Goal: Transaction & Acquisition: Purchase product/service

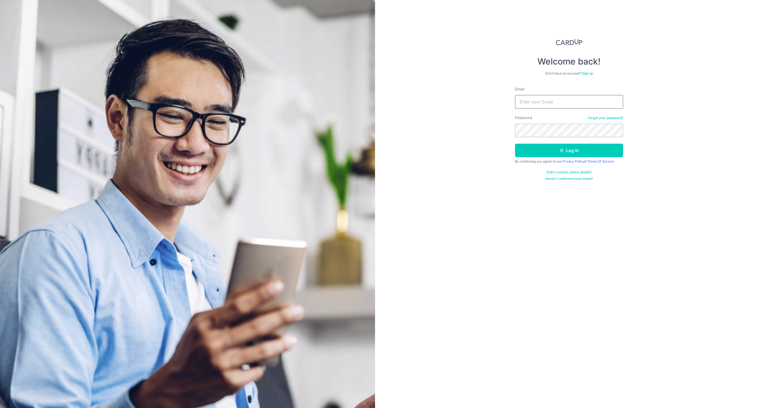
click at [534, 99] on input "Email" at bounding box center [569, 102] width 108 height 14
type input "[PERSON_NAME][EMAIL_ADDRESS][DOMAIN_NAME]"
click at [557, 151] on button "Log in" at bounding box center [569, 151] width 108 height 14
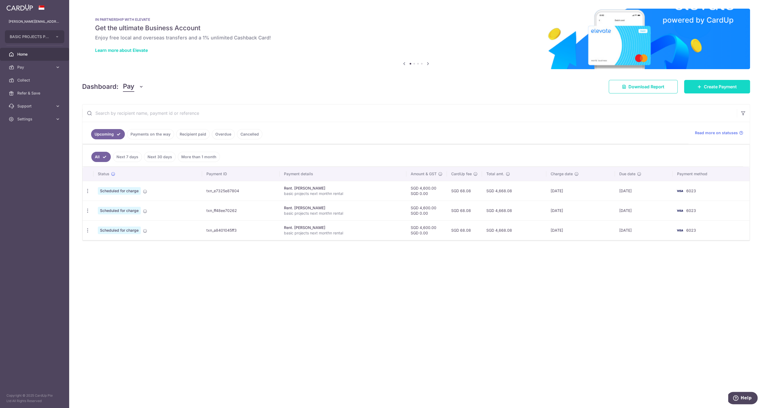
click at [712, 87] on span "Create Payment" at bounding box center [720, 86] width 33 height 6
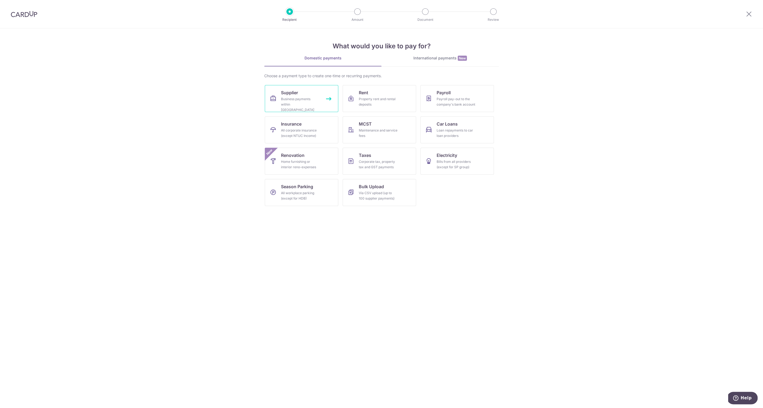
click at [295, 97] on div "Business payments within Singapore" at bounding box center [300, 104] width 39 height 16
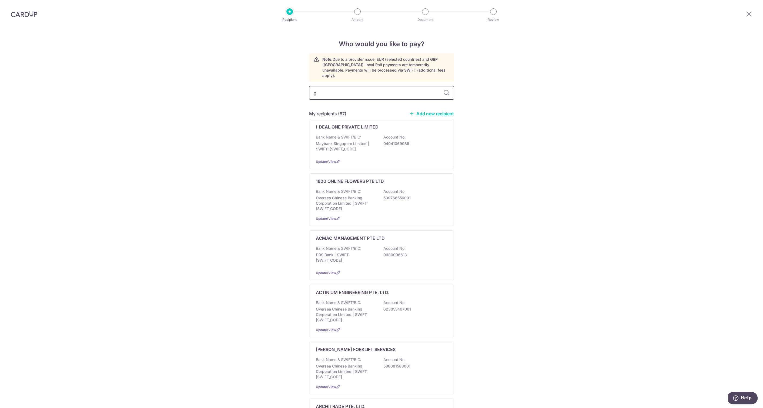
type input "gk"
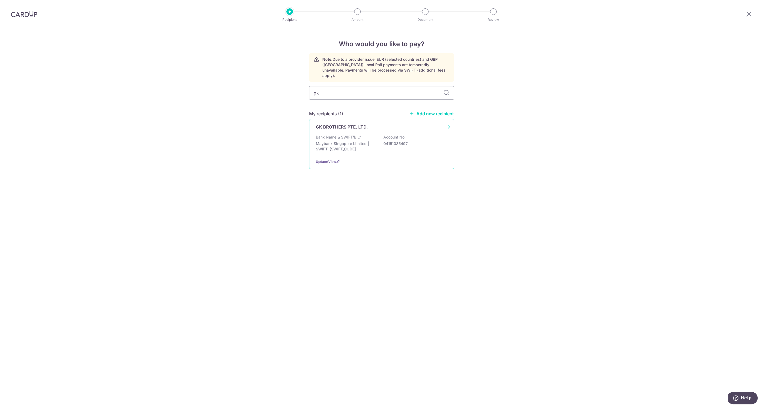
click at [328, 134] on p "Bank Name & SWIFT/BIC:" at bounding box center [338, 136] width 45 height 5
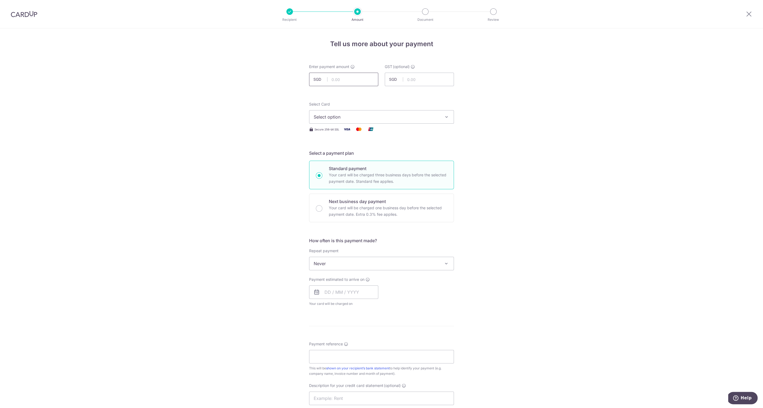
click at [345, 82] on input "text" at bounding box center [343, 80] width 69 height 14
type input "1,000.00"
drag, startPoint x: 254, startPoint y: 123, endPoint x: 313, endPoint y: 123, distance: 58.6
click at [254, 123] on div "Tell us more about your payment Enter payment amount SGD 1,000.00 1000.00 GST (…" at bounding box center [381, 290] width 763 height 525
click at [331, 117] on span "Select option" at bounding box center [377, 117] width 126 height 6
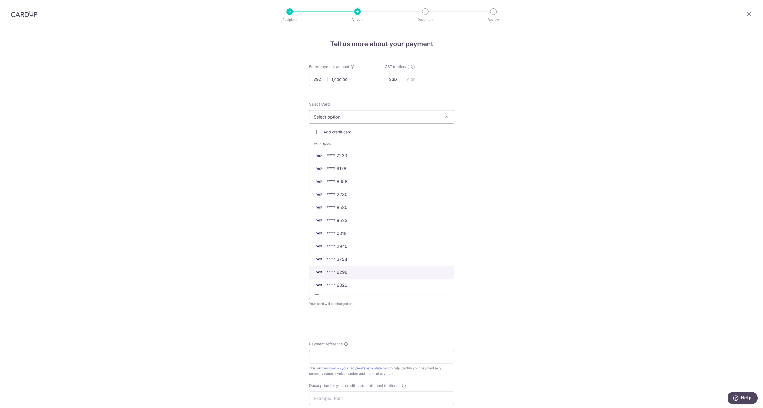
drag, startPoint x: 340, startPoint y: 270, endPoint x: 314, endPoint y: 265, distance: 26.2
click at [340, 270] on span "**** 6296" at bounding box center [337, 272] width 21 height 6
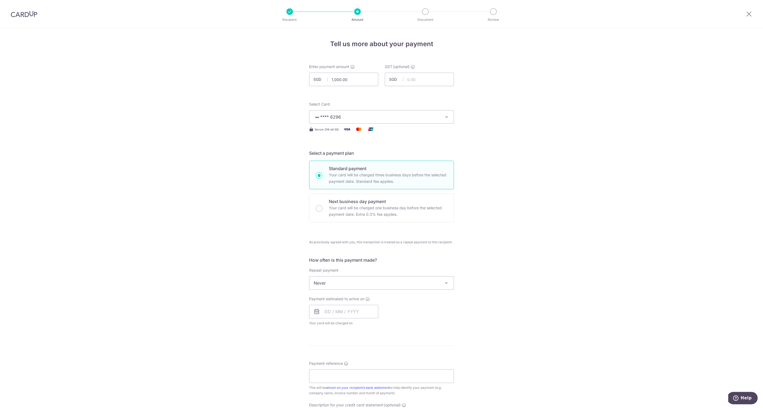
click at [234, 229] on div "Tell us more about your payment Enter payment amount SGD 1,000.00 1000.00 GST (…" at bounding box center [381, 300] width 763 height 544
click at [329, 312] on input "text" at bounding box center [343, 312] width 69 height 14
click at [361, 359] on link "11" at bounding box center [363, 360] width 9 height 9
type input "11/09/2025"
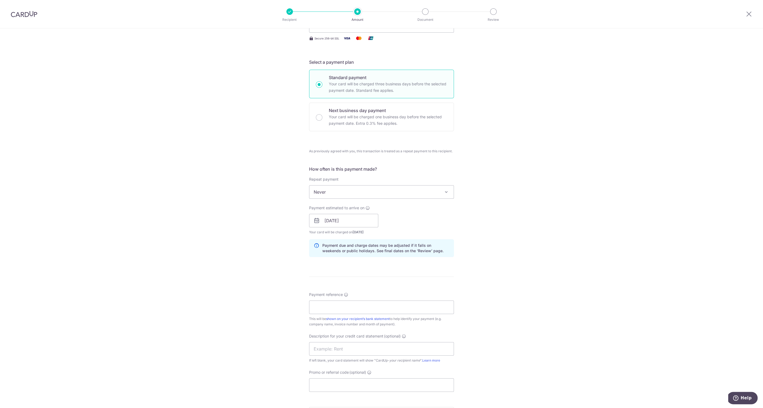
scroll to position [185, 0]
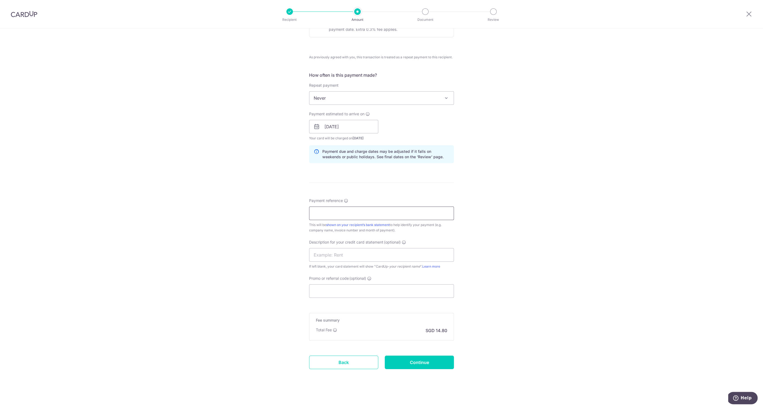
click at [325, 212] on input "Payment reference" at bounding box center [381, 214] width 145 height 14
paste input "GKB/INV-A-41/25"
click at [230, 253] on div "Tell us more about your payment Enter payment amount SGD 1,000.00 1000.00 GST (…" at bounding box center [381, 126] width 763 height 566
click at [311, 212] on input "GKB/INV-A-41/25" at bounding box center [381, 214] width 145 height 14
type input "Basic Projects GKB/INV-A-41/25"
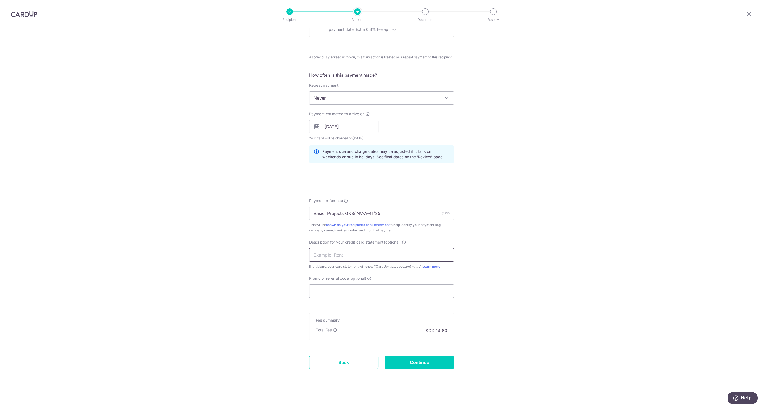
click at [318, 254] on input "text" at bounding box center [381, 255] width 145 height 14
click at [337, 255] on input "gk brothers 082" at bounding box center [381, 255] width 145 height 14
click at [345, 255] on input "gk brothers082" at bounding box center [381, 255] width 145 height 14
type input "gk brothers0825"
click at [182, 241] on div "Tell us more about your payment Enter payment amount SGD 1,000.00 1000.00 GST (…" at bounding box center [381, 126] width 763 height 566
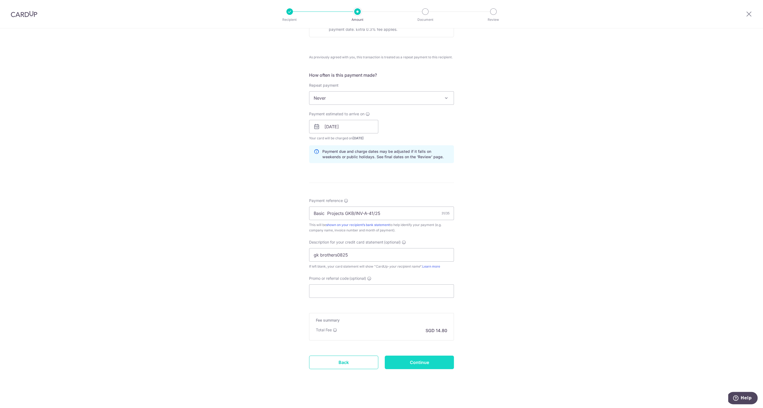
click at [425, 359] on input "Continue" at bounding box center [419, 363] width 69 height 14
type input "Create Schedule"
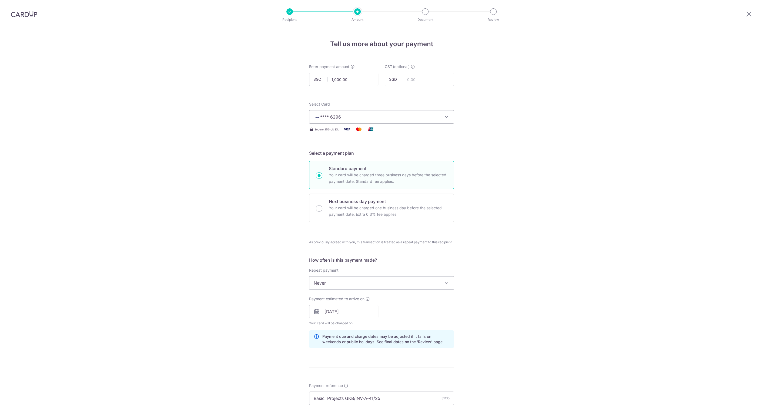
scroll to position [193, 0]
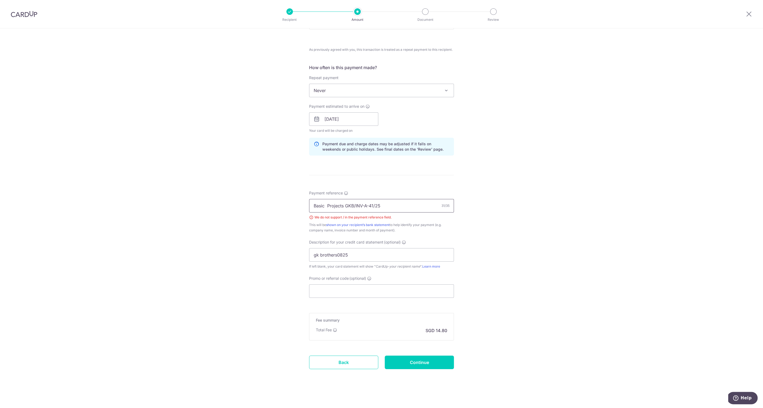
click at [354, 205] on input "Basic Projects GKB/INV-A-41/25" at bounding box center [381, 206] width 145 height 14
click at [362, 206] on input "Basic Projects GKBINV-A-41/25" at bounding box center [381, 206] width 145 height 14
click at [367, 205] on input "Basic Projects GKBINVA41/25" at bounding box center [381, 206] width 145 height 14
type input "Basic Projects GKBINVA4125"
click at [274, 318] on div "Tell us more about your payment Enter payment amount SGD 1,000.00 1000.00 GST (…" at bounding box center [381, 123] width 763 height 574
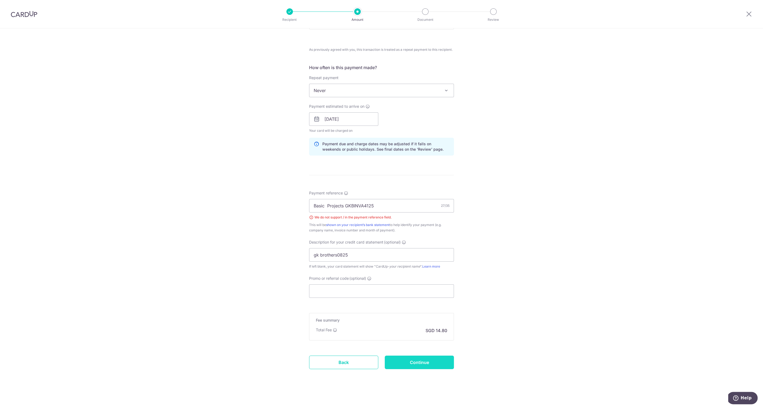
click at [405, 364] on input "Continue" at bounding box center [419, 363] width 69 height 14
type input "Create Schedule"
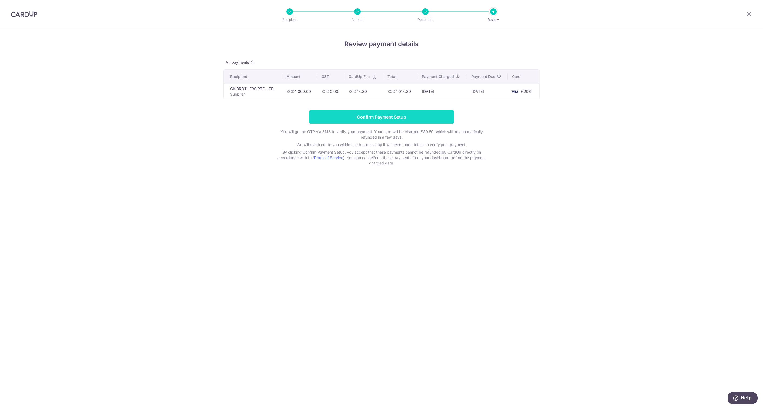
click at [383, 120] on input "Confirm Payment Setup" at bounding box center [381, 117] width 145 height 14
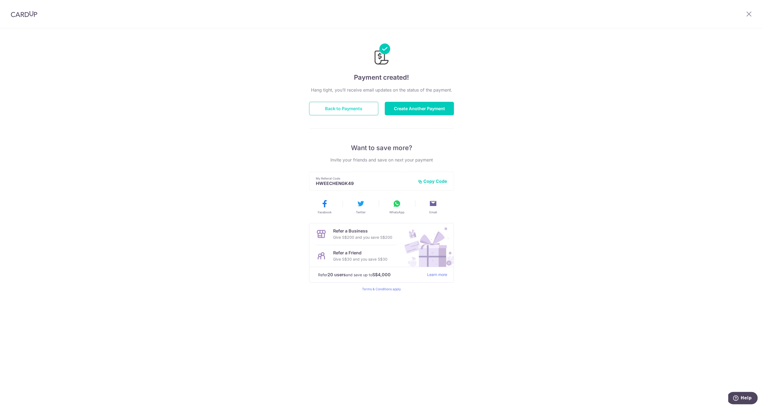
click at [352, 112] on button "Back to Payments" at bounding box center [343, 109] width 69 height 14
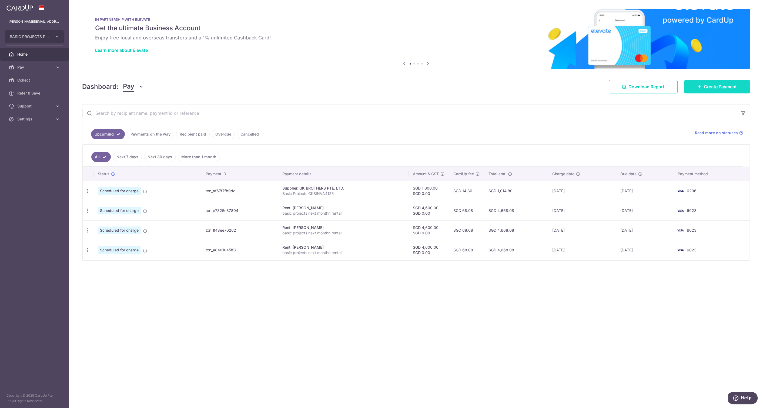
click at [710, 85] on span "Create Payment" at bounding box center [720, 86] width 33 height 6
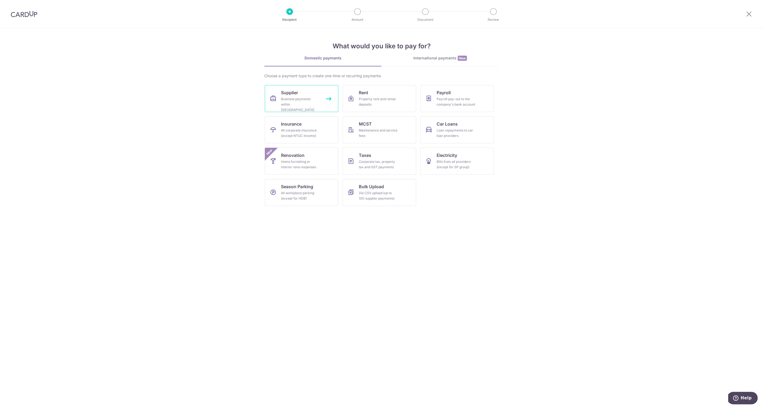
click at [298, 95] on link "Supplier Business payments within Singapore" at bounding box center [301, 98] width 73 height 27
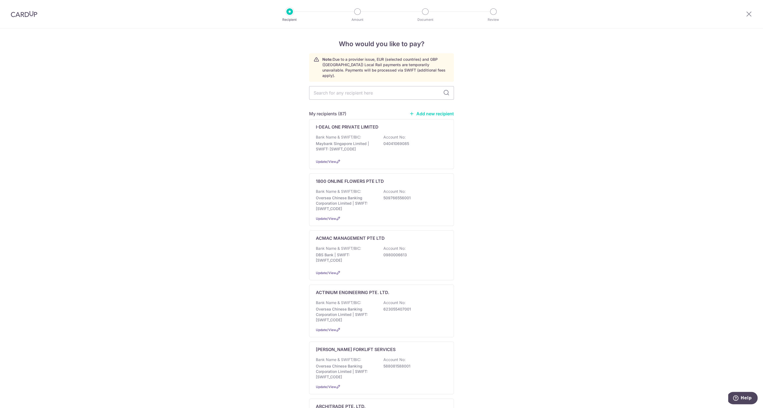
click at [442, 111] on link "Add new recipient" at bounding box center [431, 113] width 45 height 5
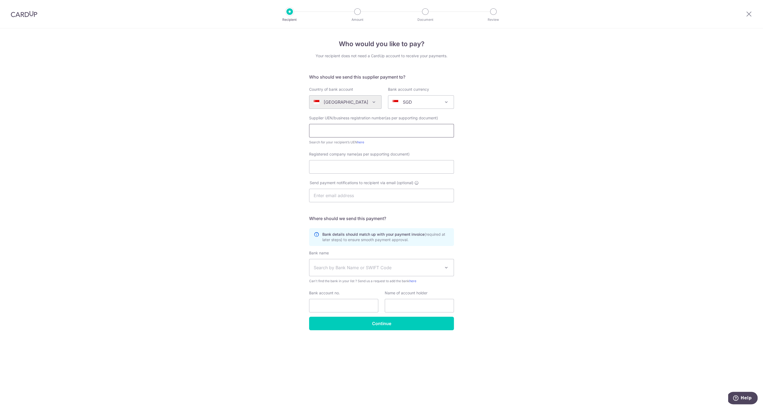
click at [320, 130] on input "text" at bounding box center [381, 131] width 145 height 14
type input "201503589D"
click at [292, 166] on div "Who would you like to pay? Your recipient does not need a CardUp account to rec…" at bounding box center [381, 218] width 763 height 380
click at [360, 143] on link "here" at bounding box center [360, 142] width 7 height 4
click at [322, 167] on input "Registered company name(as per supporting document)" at bounding box center [381, 167] width 145 height 14
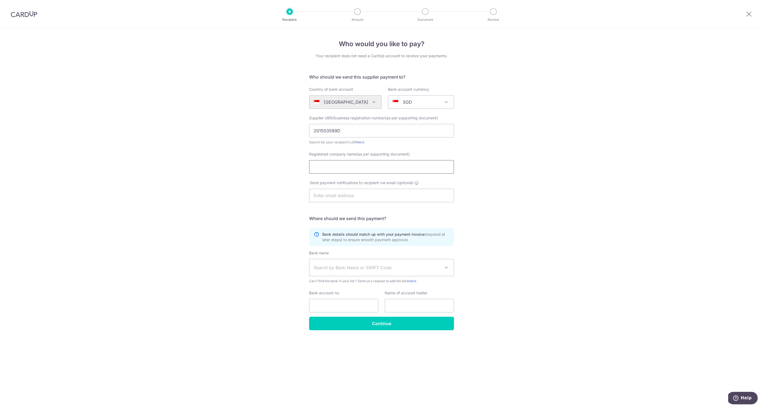
paste input "TSM PROJECT PTE. LTD."
type input "TSM PROJECT PTE. LTD."
click at [261, 234] on div "Who would you like to pay? Your recipient does not need a CardUp account to rec…" at bounding box center [381, 218] width 763 height 380
click at [330, 196] on input "text" at bounding box center [381, 196] width 145 height 14
type input "[EMAIL_ADDRESS][DOMAIN_NAME]"
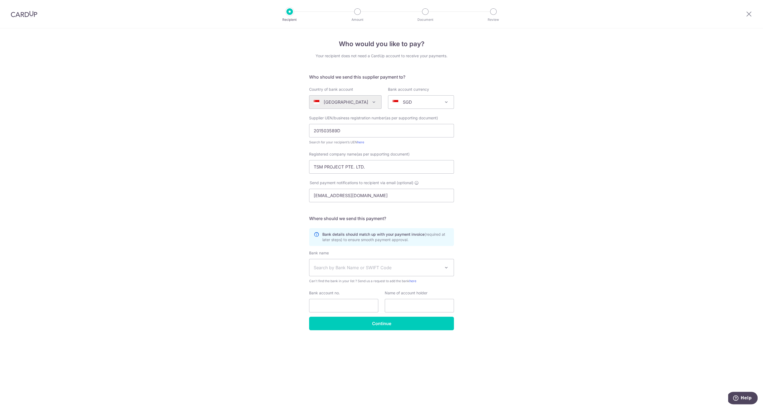
click at [247, 221] on div "Who would you like to pay? Your recipient does not need a CardUp account to rec…" at bounding box center [381, 218] width 763 height 380
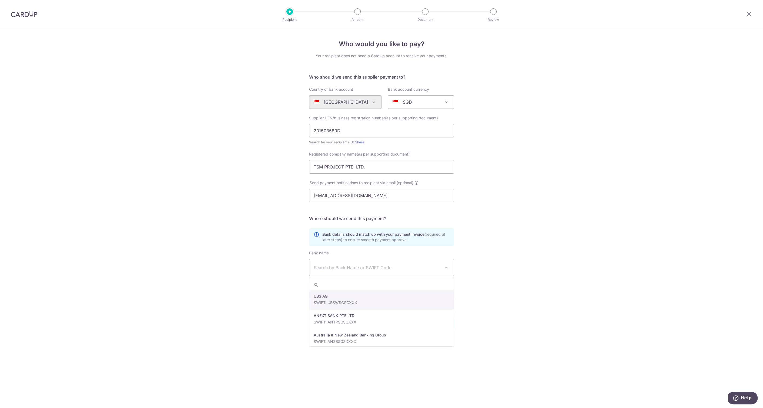
click at [449, 267] on span at bounding box center [446, 267] width 6 height 6
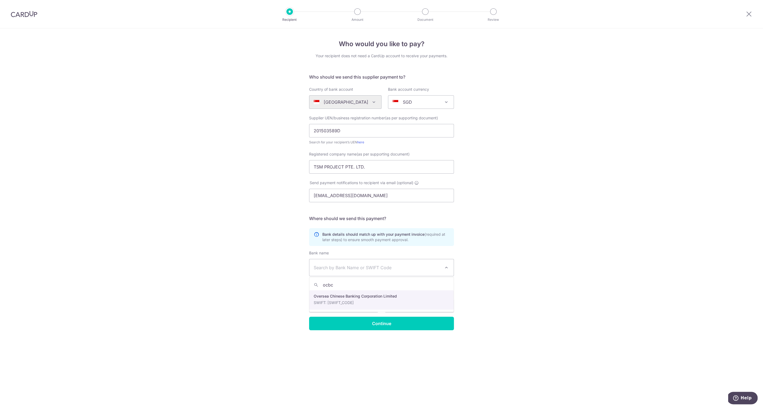
type input "ocbc"
select select "12"
click at [324, 308] on input "Bank account no." at bounding box center [343, 306] width 69 height 14
click at [321, 307] on input "[CREDIT_CARD_NUMBER]" at bounding box center [343, 306] width 69 height 14
click at [330, 306] on input "689402006001" at bounding box center [343, 306] width 69 height 14
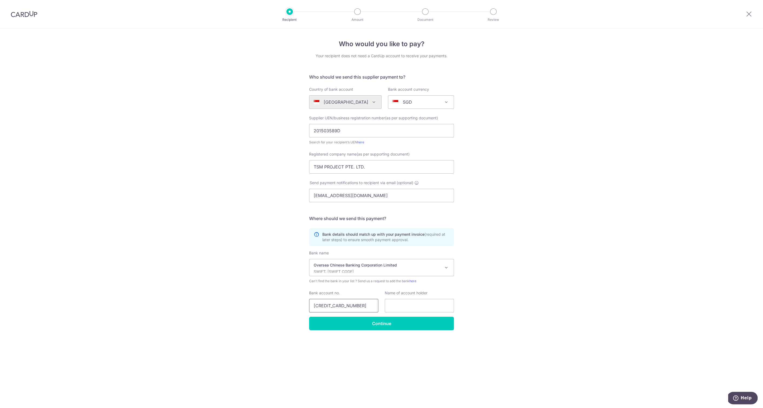
click at [338, 306] on input "689402006001" at bounding box center [343, 306] width 69 height 14
type input "689402006001"
click at [400, 305] on input "text" at bounding box center [419, 306] width 69 height 14
drag, startPoint x: 314, startPoint y: 166, endPoint x: 370, endPoint y: 167, distance: 55.4
click at [370, 167] on input "TSM PROJECT PTE. LTD." at bounding box center [381, 167] width 145 height 14
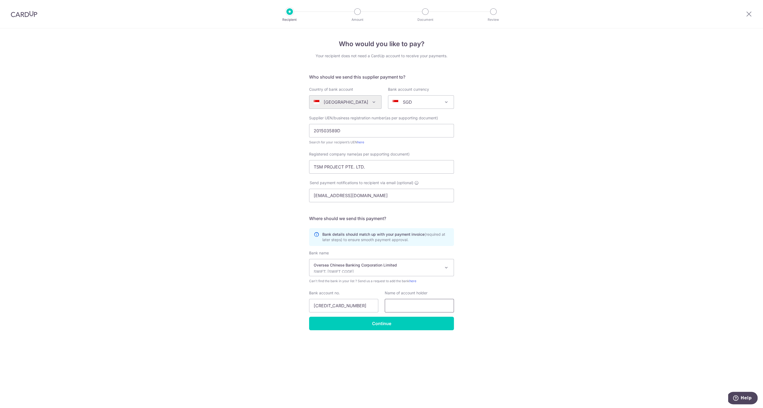
click at [401, 307] on input "text" at bounding box center [419, 306] width 69 height 14
paste input "TSM PROJECT PTE. LTD."
type input "TSM PROJECT PTE. LTD."
click at [308, 362] on div "Who would you like to pay? Your recipient does not need a CardUp account to rec…" at bounding box center [381, 218] width 763 height 380
click at [321, 306] on input "689402006001" at bounding box center [343, 306] width 69 height 14
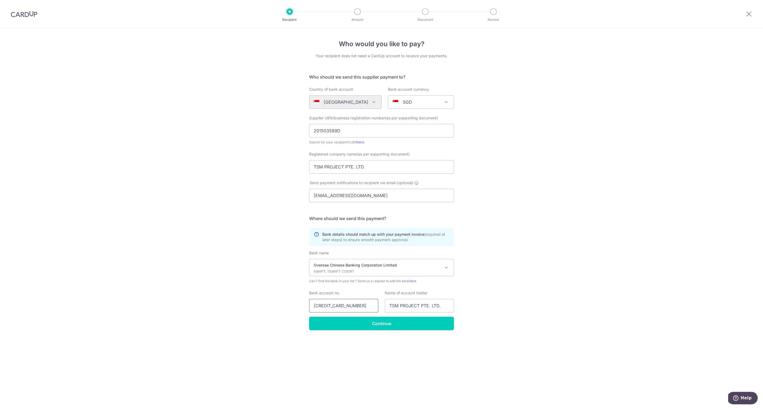
click at [329, 306] on input "689402006001" at bounding box center [343, 306] width 69 height 14
click at [337, 306] on input "689402006001" at bounding box center [343, 306] width 69 height 14
click at [350, 306] on input "689402006001" at bounding box center [343, 306] width 69 height 14
click at [369, 324] on input "Continue" at bounding box center [381, 324] width 145 height 14
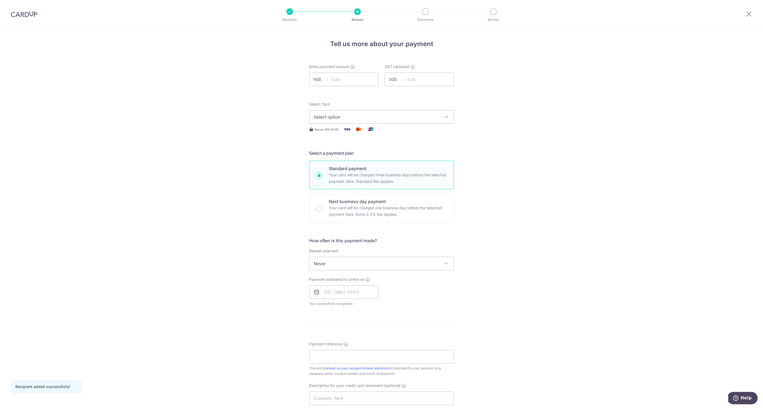
click at [339, 79] on input "text" at bounding box center [343, 80] width 69 height 14
type input "7,630.00"
click at [411, 100] on form "Enter payment amount SGD 7,630.00 7630.00 GST (optional) SGD Recipient added su…" at bounding box center [381, 296] width 145 height 464
click at [369, 112] on button "Select option" at bounding box center [381, 117] width 145 height 14
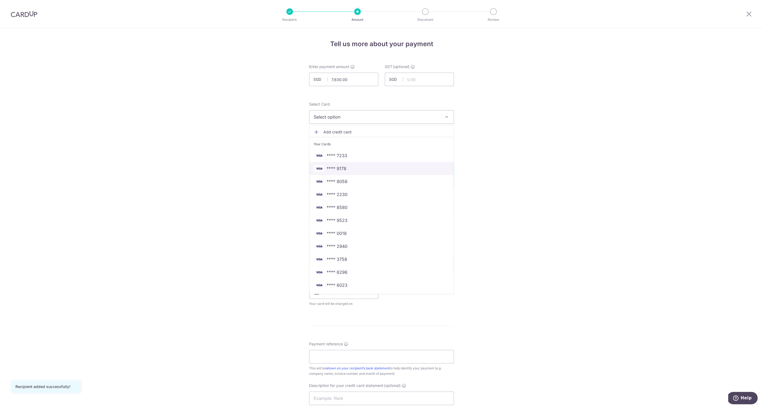
click at [348, 169] on span "**** 9178" at bounding box center [382, 168] width 136 height 6
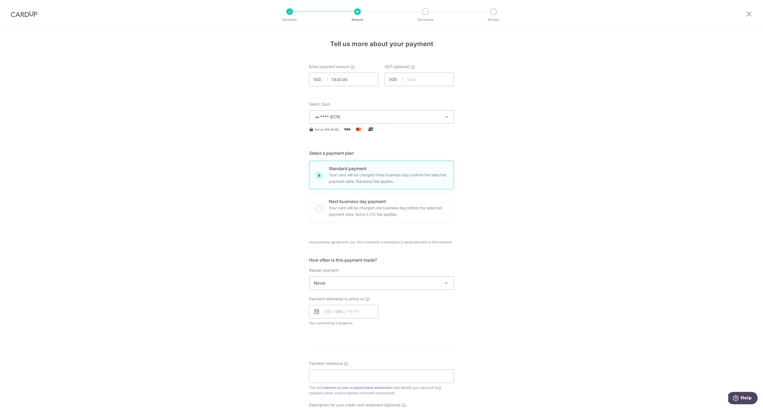
drag, startPoint x: 248, startPoint y: 213, endPoint x: 252, endPoint y: 244, distance: 31.1
click at [248, 213] on div "Tell us more about your payment Enter payment amount SGD 7,630.00 7630.00 GST (…" at bounding box center [381, 300] width 763 height 544
click at [337, 312] on input "text" at bounding box center [343, 312] width 69 height 14
click at [362, 358] on link "11" at bounding box center [363, 360] width 9 height 9
type input "[DATE]"
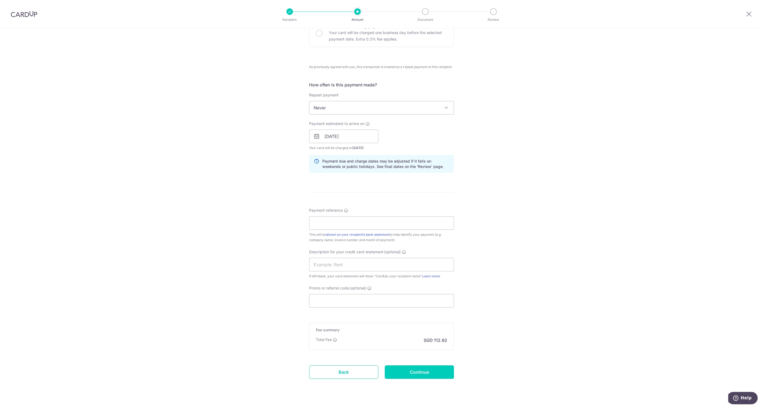
scroll to position [183, 0]
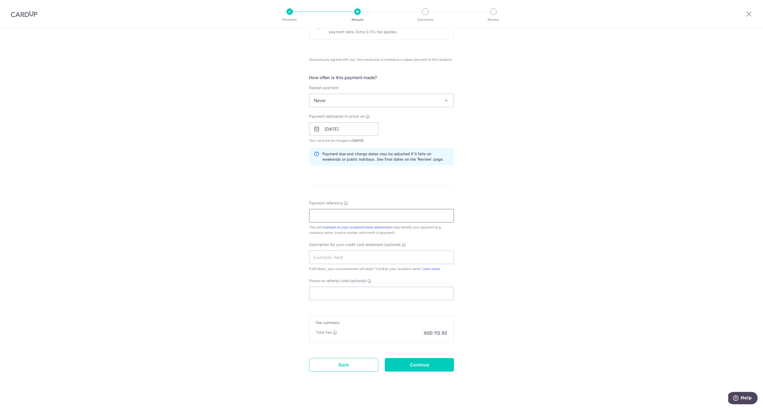
click at [336, 213] on input "Payment reference" at bounding box center [381, 216] width 145 height 14
type input "basicprojects 20250792"
click at [317, 258] on input "text" at bounding box center [381, 258] width 145 height 14
click at [321, 258] on input "tsm project 092" at bounding box center [381, 258] width 145 height 14
click at [343, 257] on input "tsmproject 092" at bounding box center [381, 258] width 145 height 14
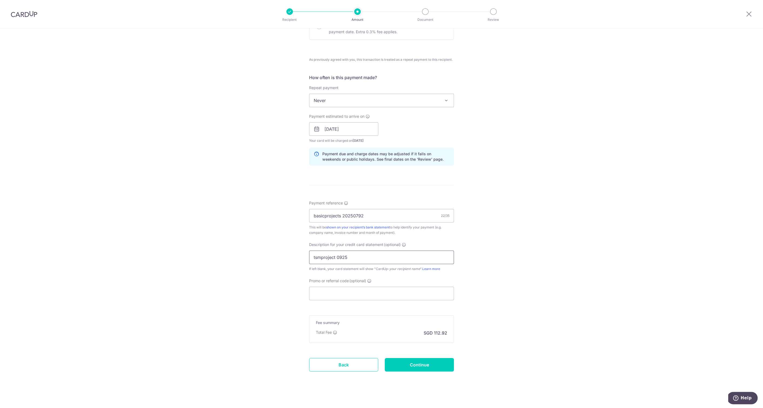
type input "tsmproject 0925"
click at [152, 291] on div "Tell us more about your payment Enter payment amount SGD 7,630.00 7630.00 GST (…" at bounding box center [381, 129] width 763 height 566
click at [421, 364] on input "Continue" at bounding box center [419, 365] width 69 height 14
type input "Create Schedule"
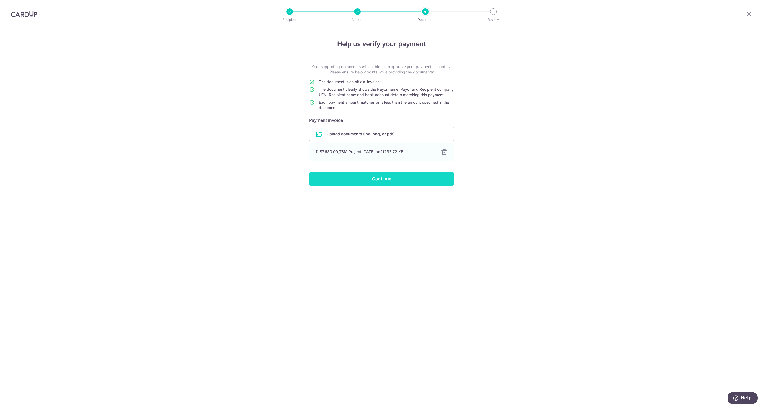
click at [379, 183] on input "Continue" at bounding box center [381, 179] width 145 height 14
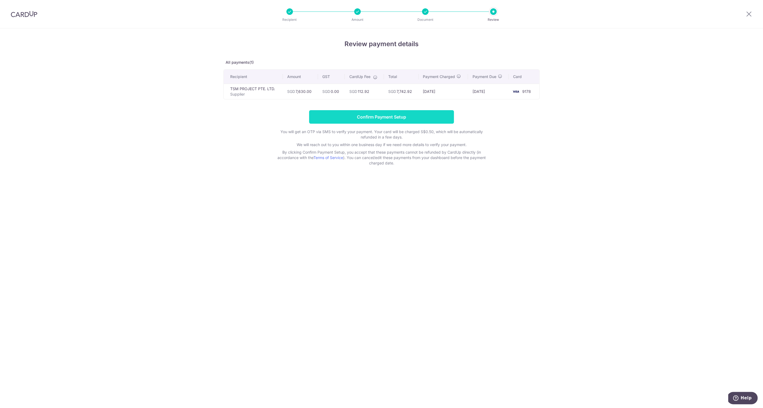
click at [375, 120] on input "Confirm Payment Setup" at bounding box center [381, 117] width 145 height 14
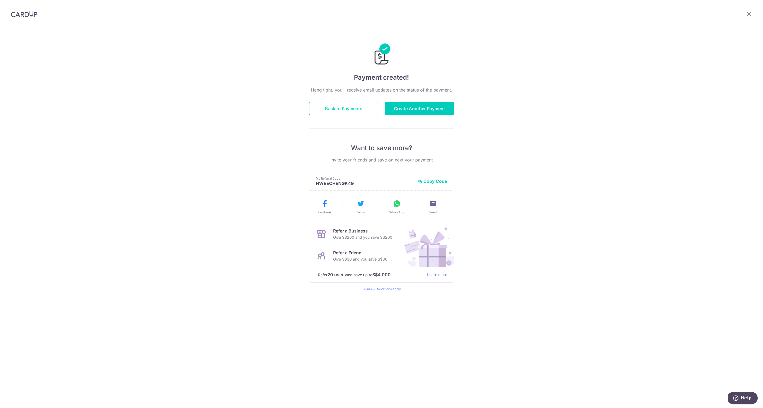
click at [346, 108] on button "Back to Payments" at bounding box center [343, 109] width 69 height 14
